Goal: Information Seeking & Learning: Learn about a topic

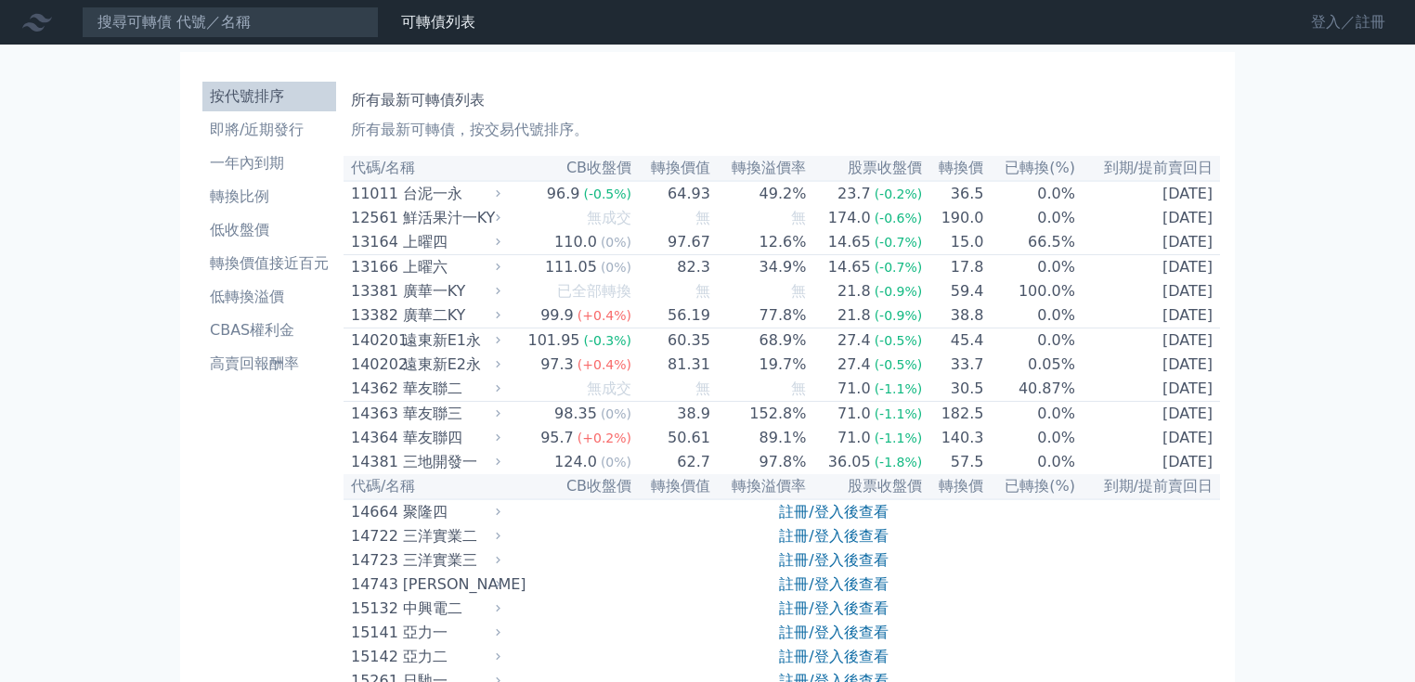
click at [1296, 32] on link "登入／註冊" at bounding box center [1348, 22] width 104 height 30
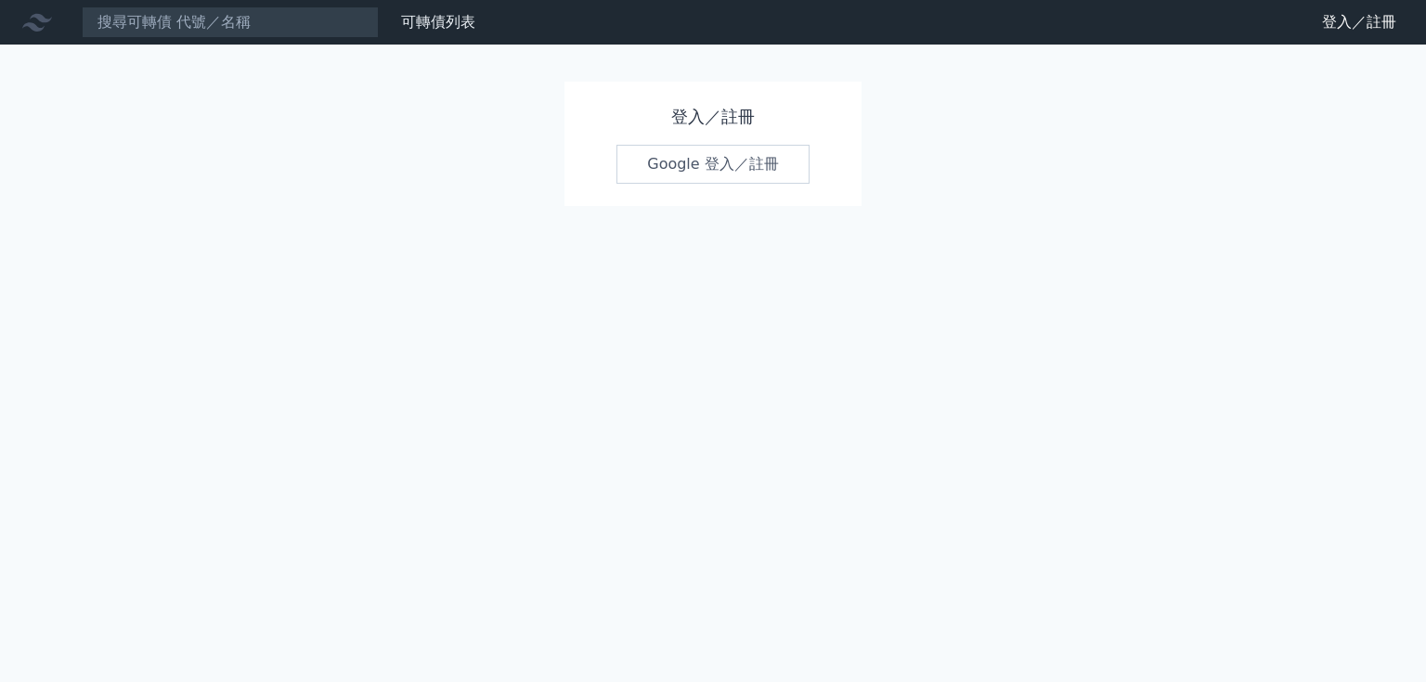
click at [721, 184] on link "Google 登入／註冊" at bounding box center [713, 164] width 193 height 39
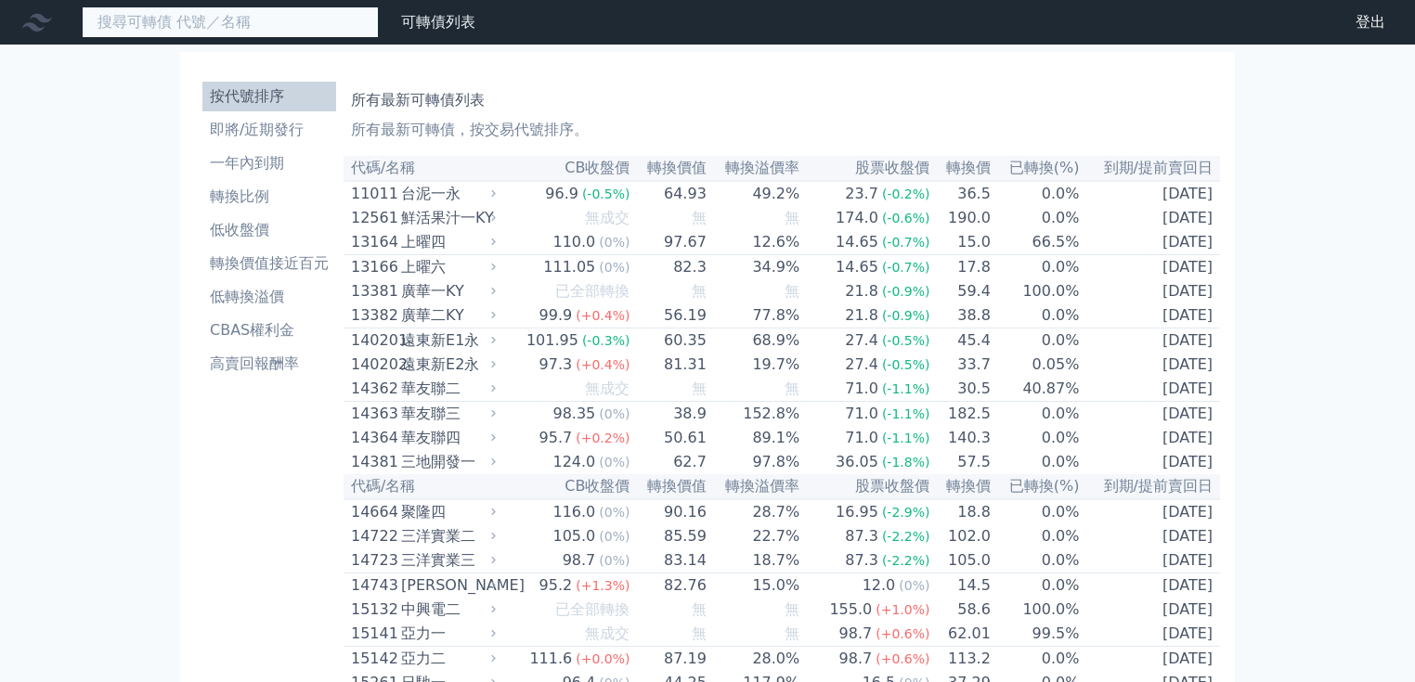
click at [340, 27] on input at bounding box center [230, 22] width 297 height 32
type input "r"
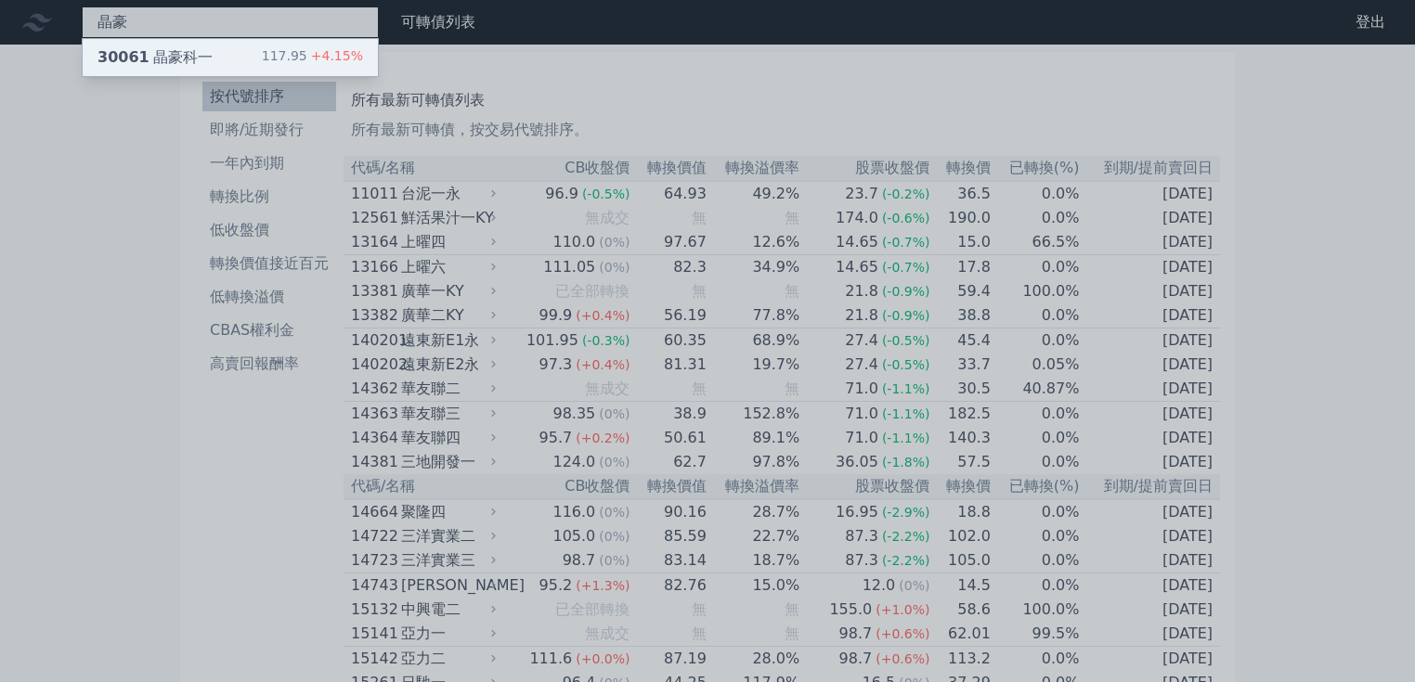
type input "晶豪"
click at [363, 69] on div "117.95 +4.15%" at bounding box center [312, 57] width 101 height 22
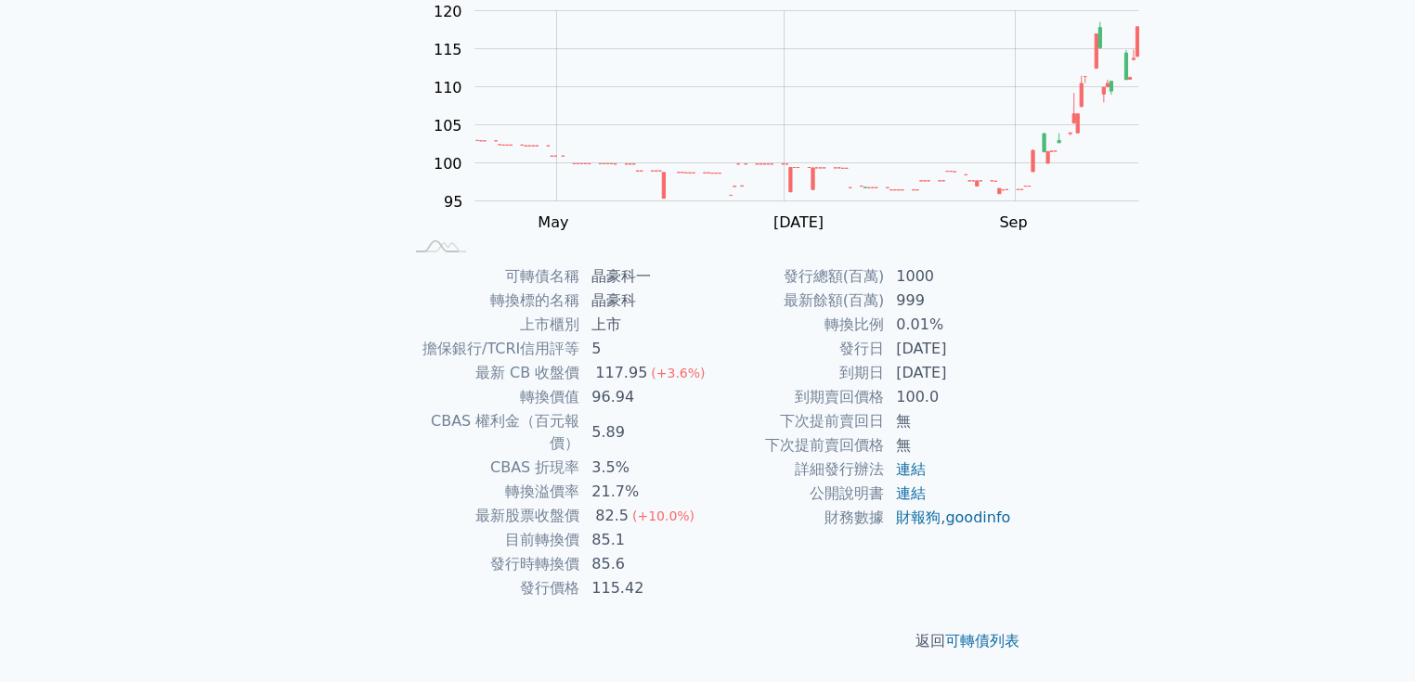
scroll to position [297, 0]
click at [926, 478] on link "連結" at bounding box center [911, 470] width 30 height 18
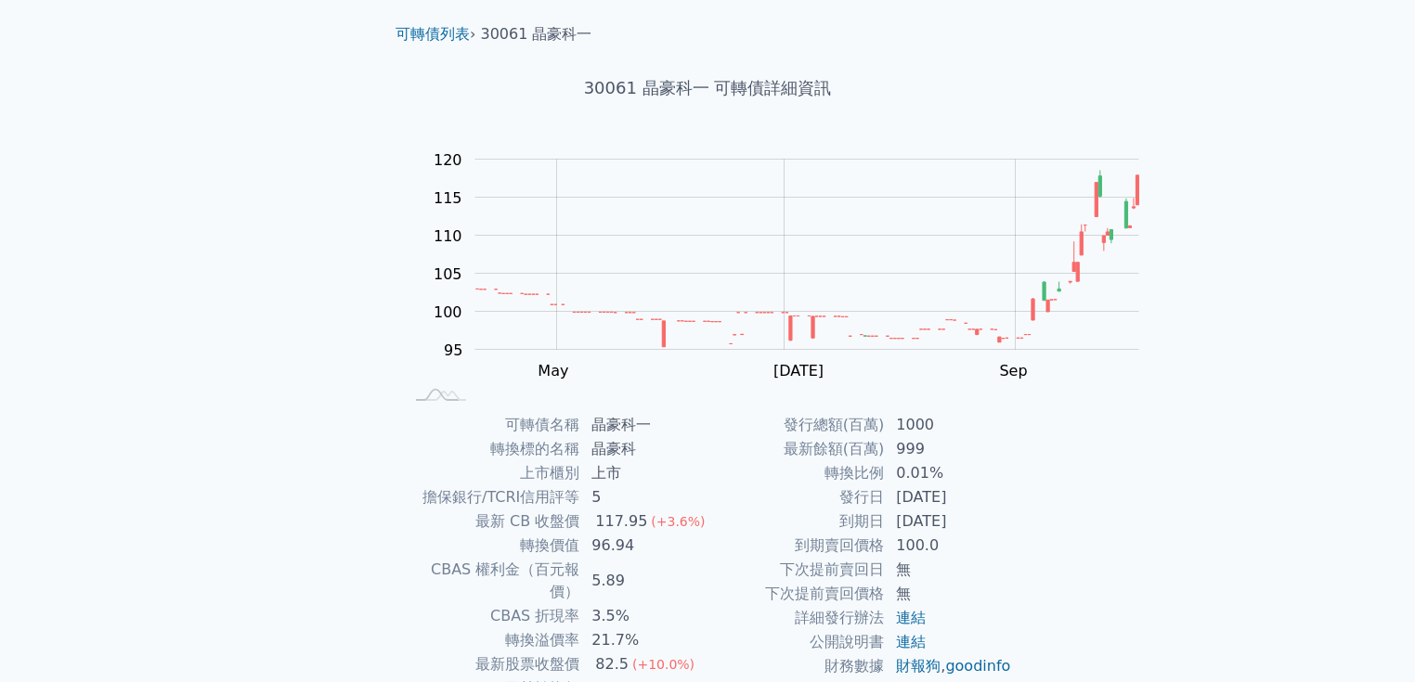
scroll to position [0, 0]
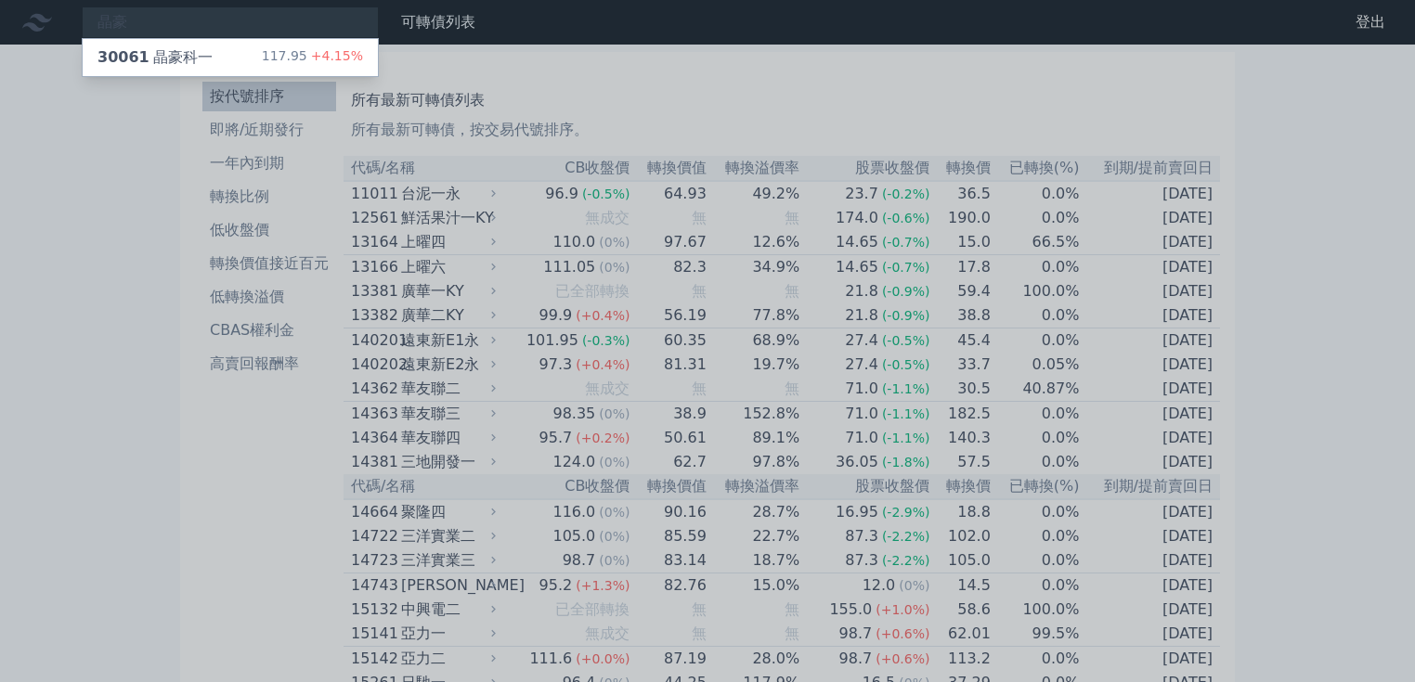
click at [240, 33] on div at bounding box center [707, 341] width 1415 height 682
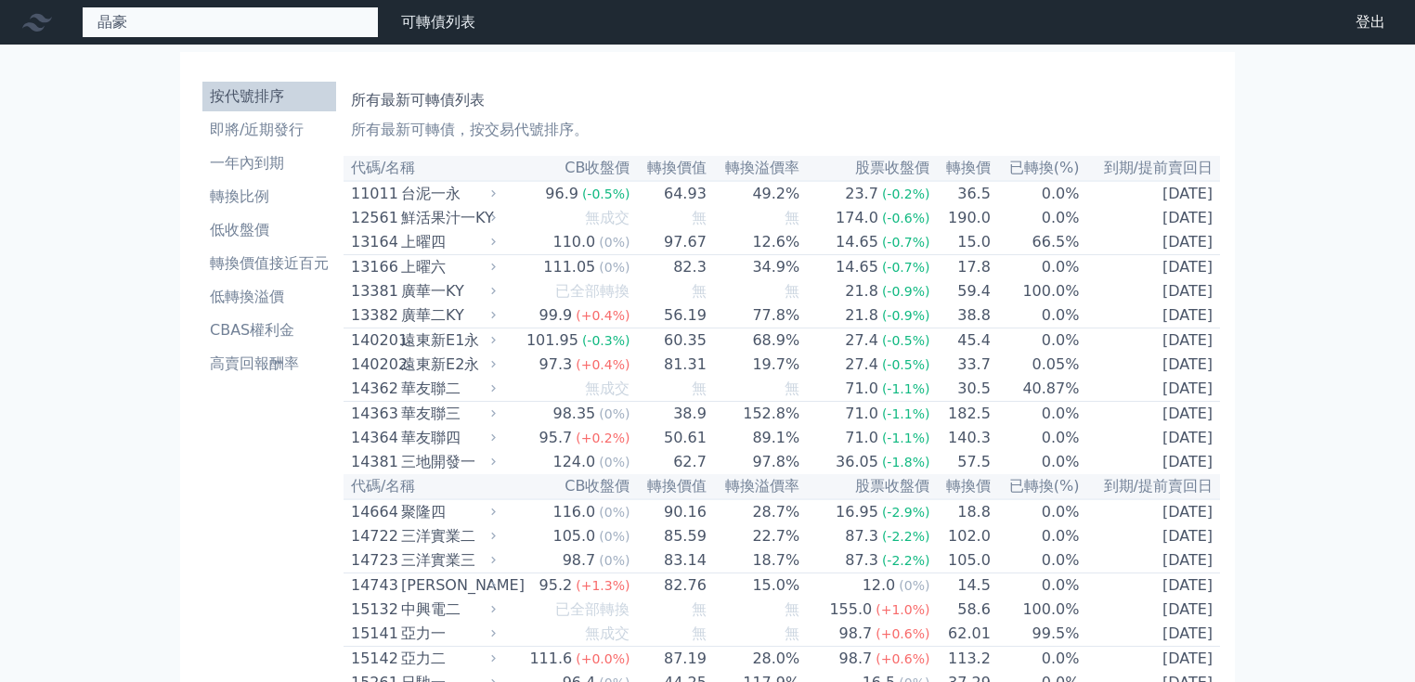
click at [238, 24] on div "晶豪 30061 晶豪科一 117.95 +4.15%" at bounding box center [230, 22] width 297 height 32
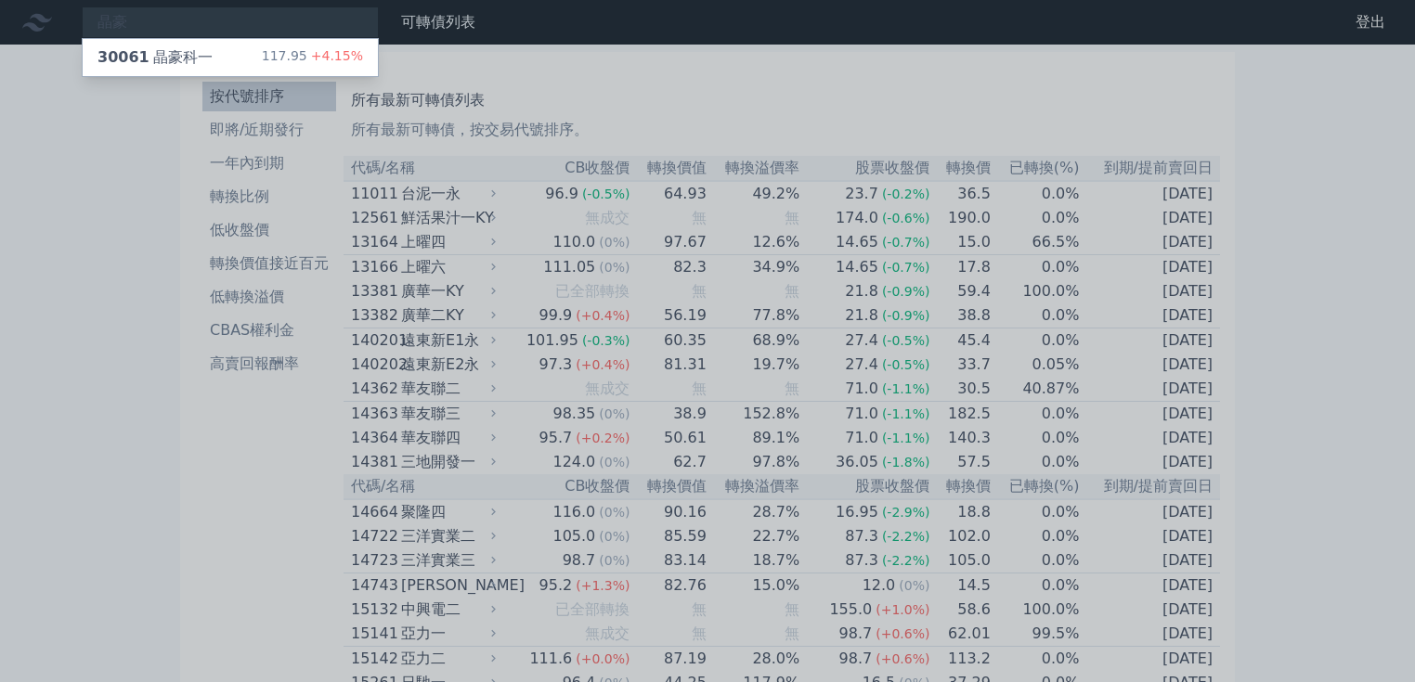
drag, startPoint x: 117, startPoint y: 15, endPoint x: 61, endPoint y: 16, distance: 55.7
click at [61, 16] on div at bounding box center [707, 341] width 1415 height 682
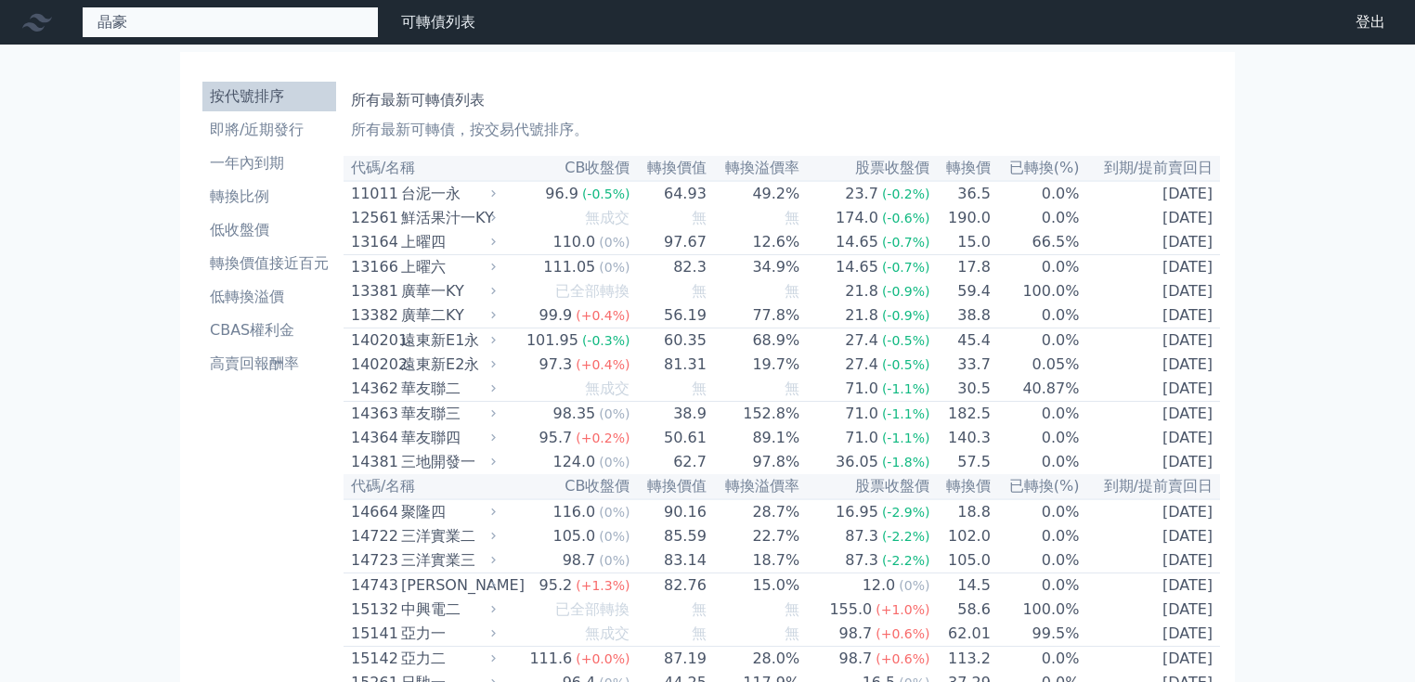
click at [183, 18] on div "晶豪 30061 晶豪科一 117.95 +4.15%" at bounding box center [230, 22] width 297 height 32
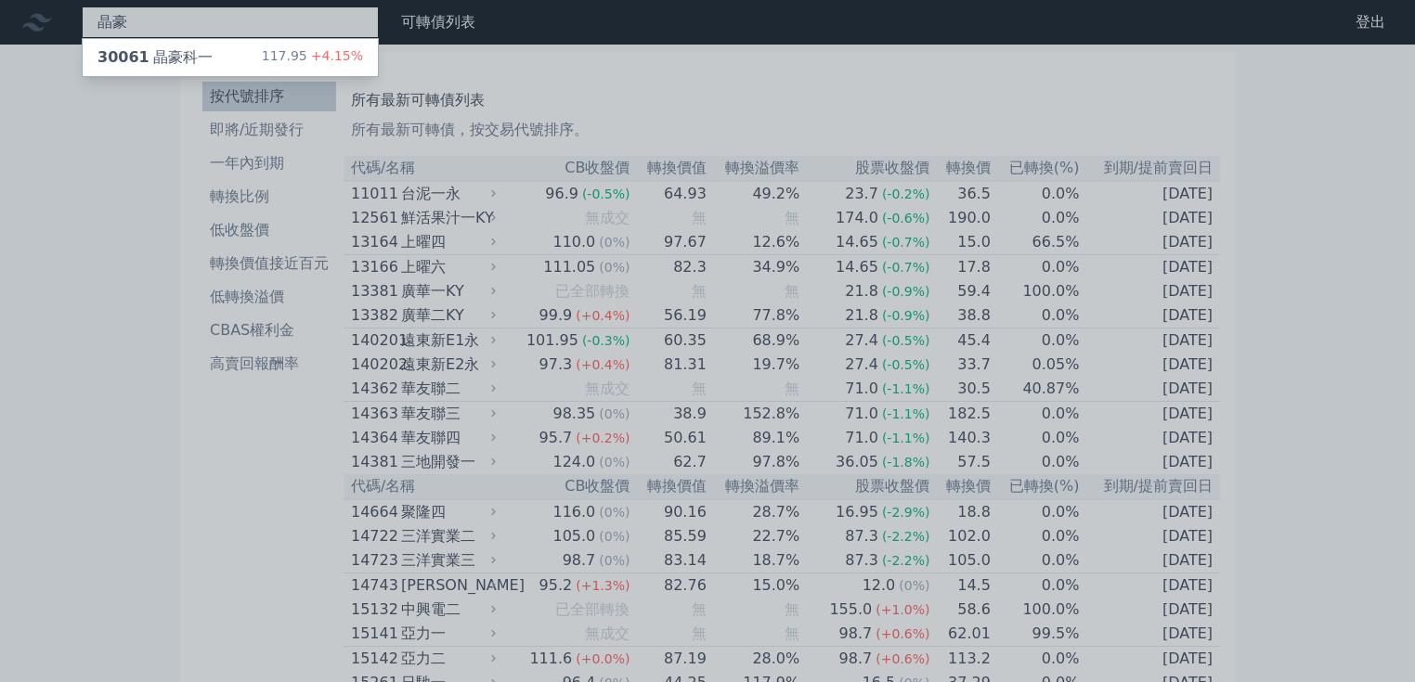
type input "晶"
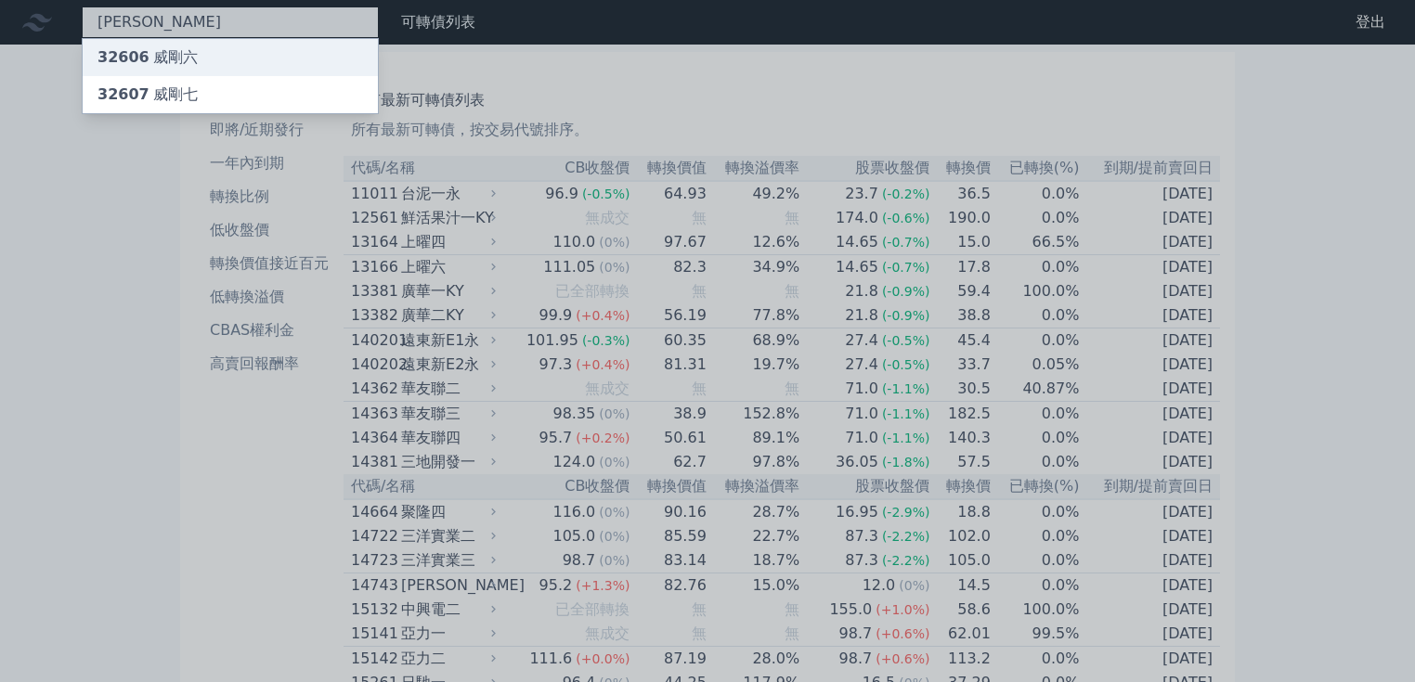
type input "[PERSON_NAME]"
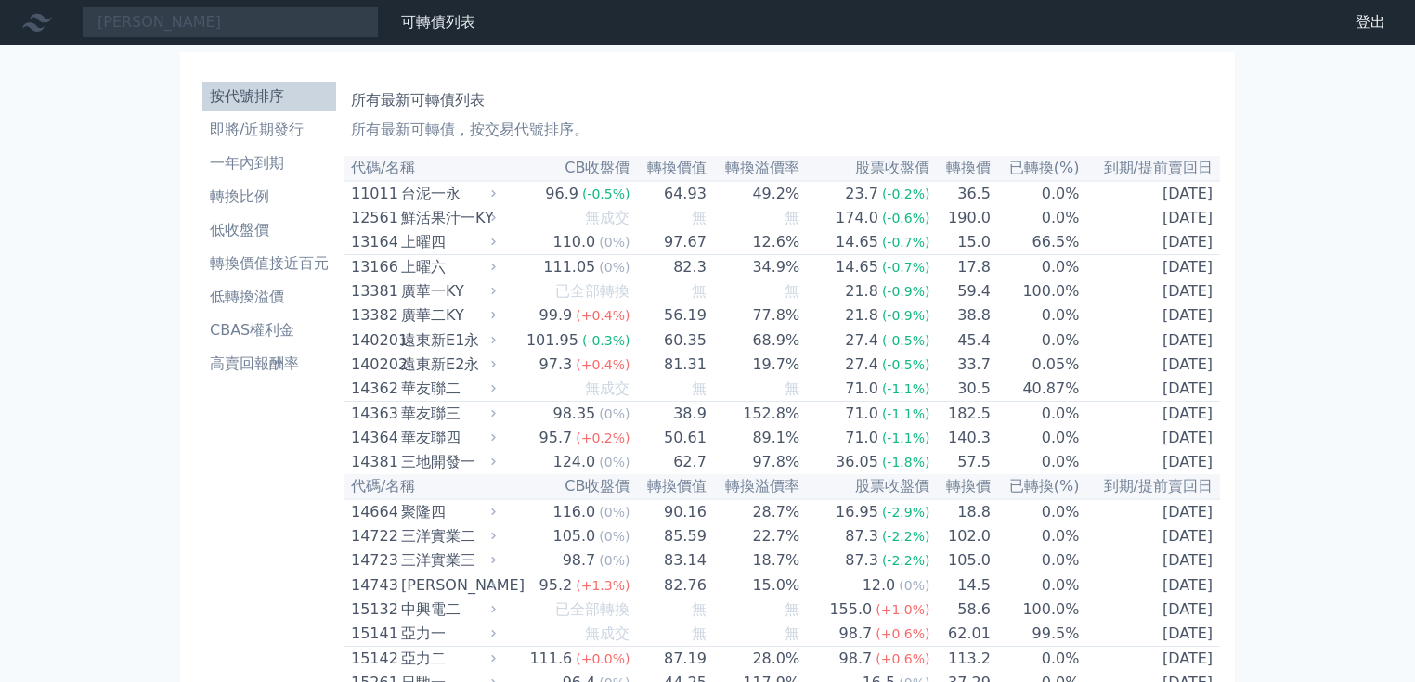
click at [220, 45] on nav "[PERSON_NAME] 可轉債列表 財務數據 可轉債列表 財務數據 登出 登出" at bounding box center [707, 22] width 1415 height 45
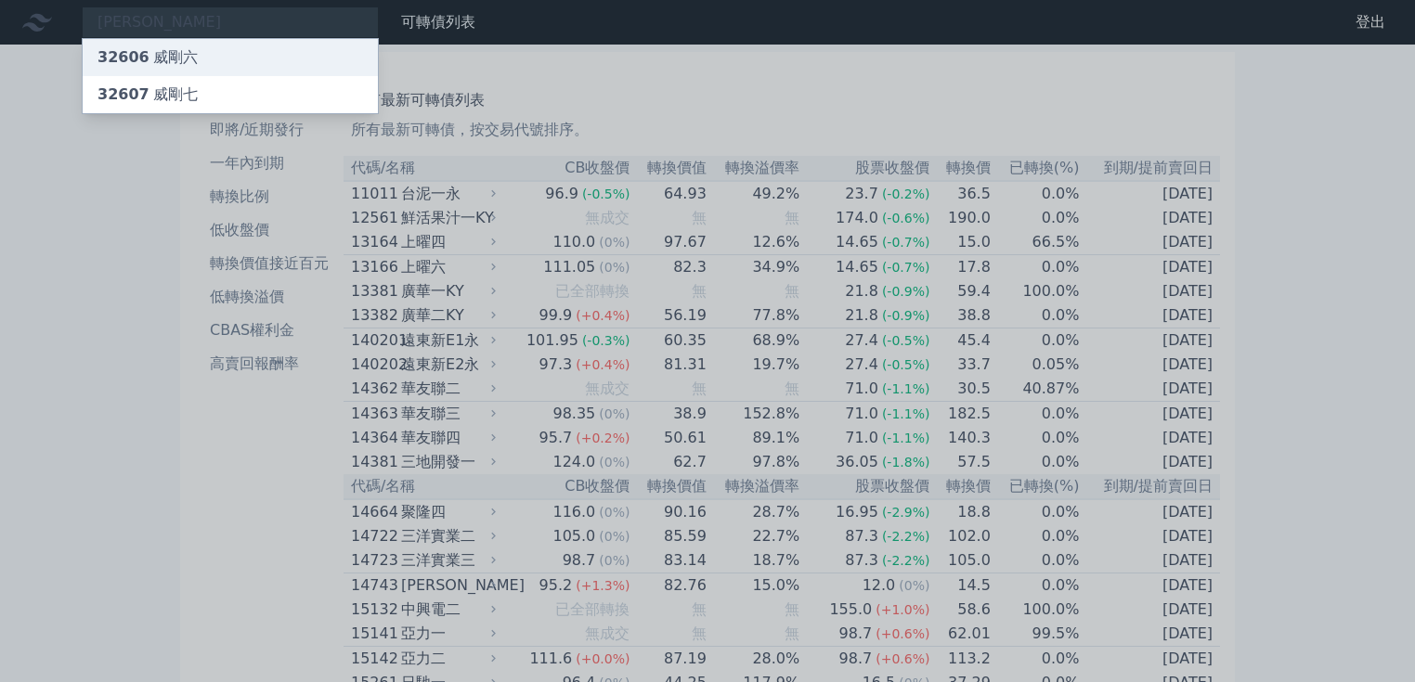
click at [198, 69] on div "32606 威剛六" at bounding box center [147, 57] width 100 height 22
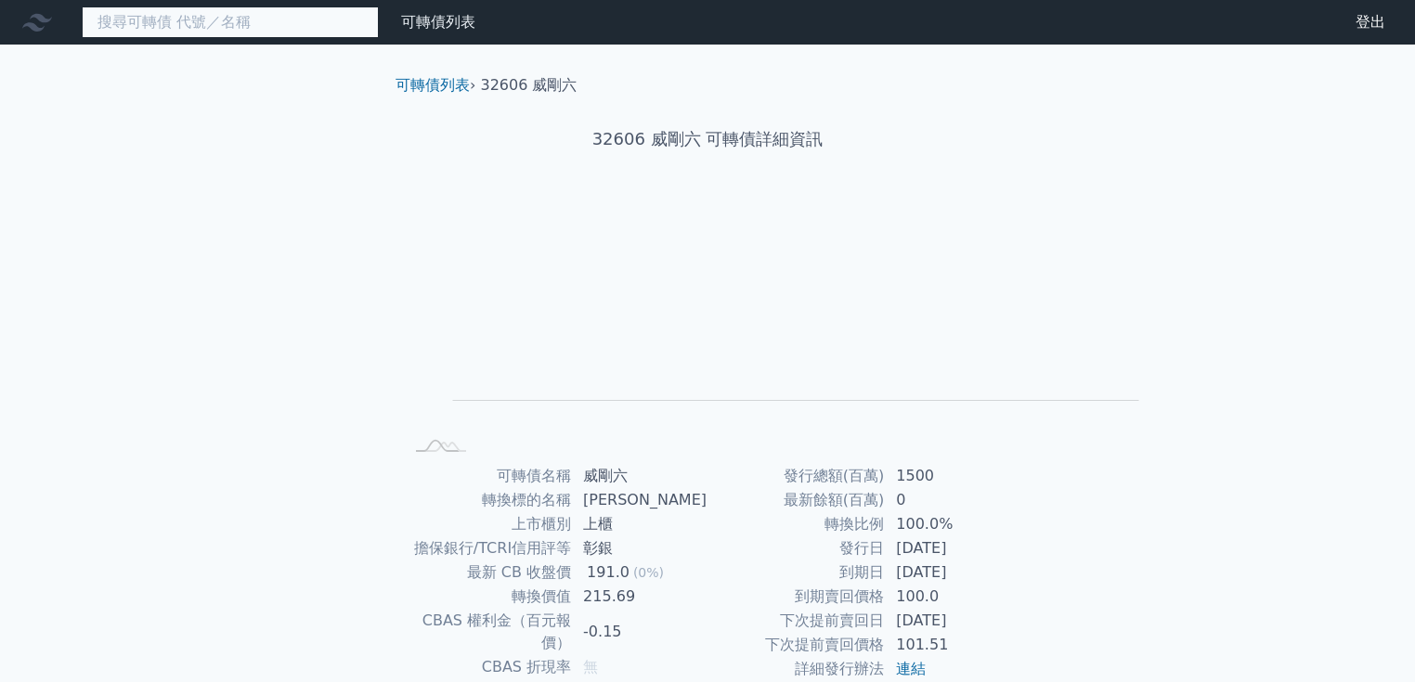
click at [205, 38] on input at bounding box center [230, 22] width 297 height 32
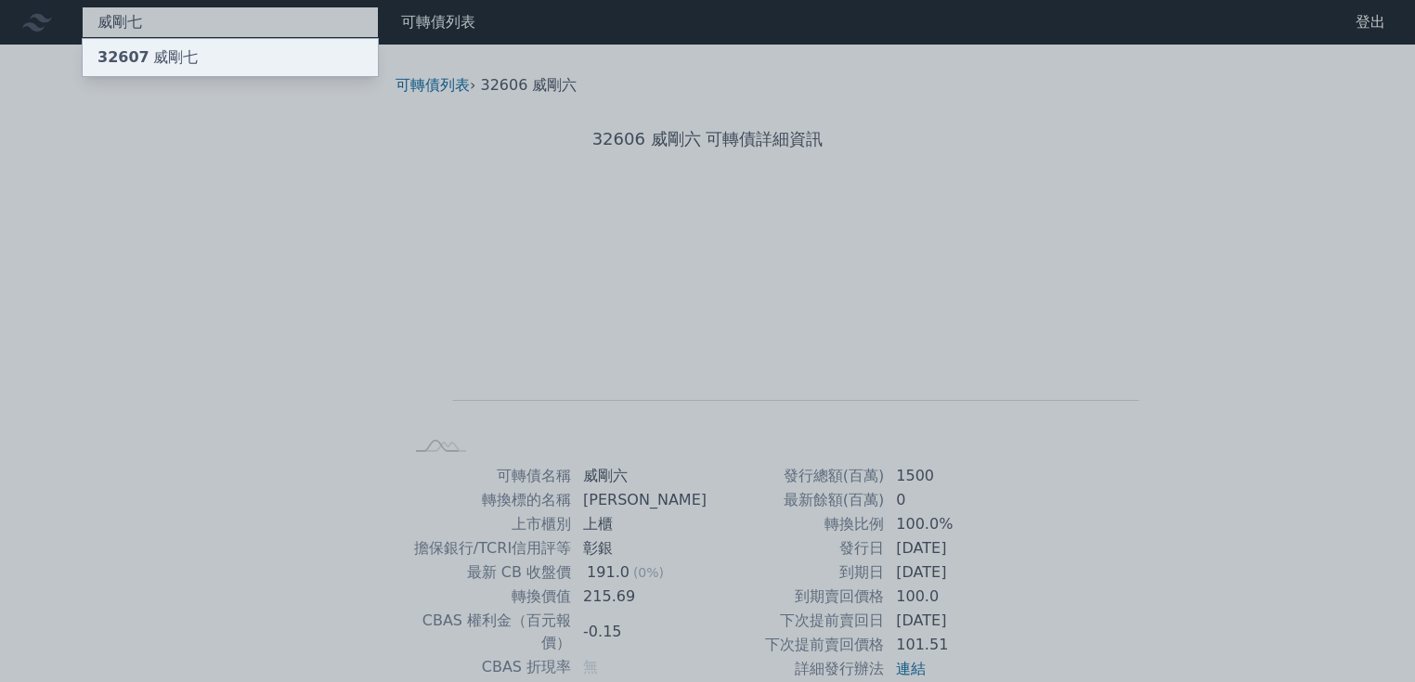
type input "威剛七"
click at [198, 69] on div "32607 威剛七" at bounding box center [147, 57] width 100 height 22
